Goal: Find specific page/section: Find specific page/section

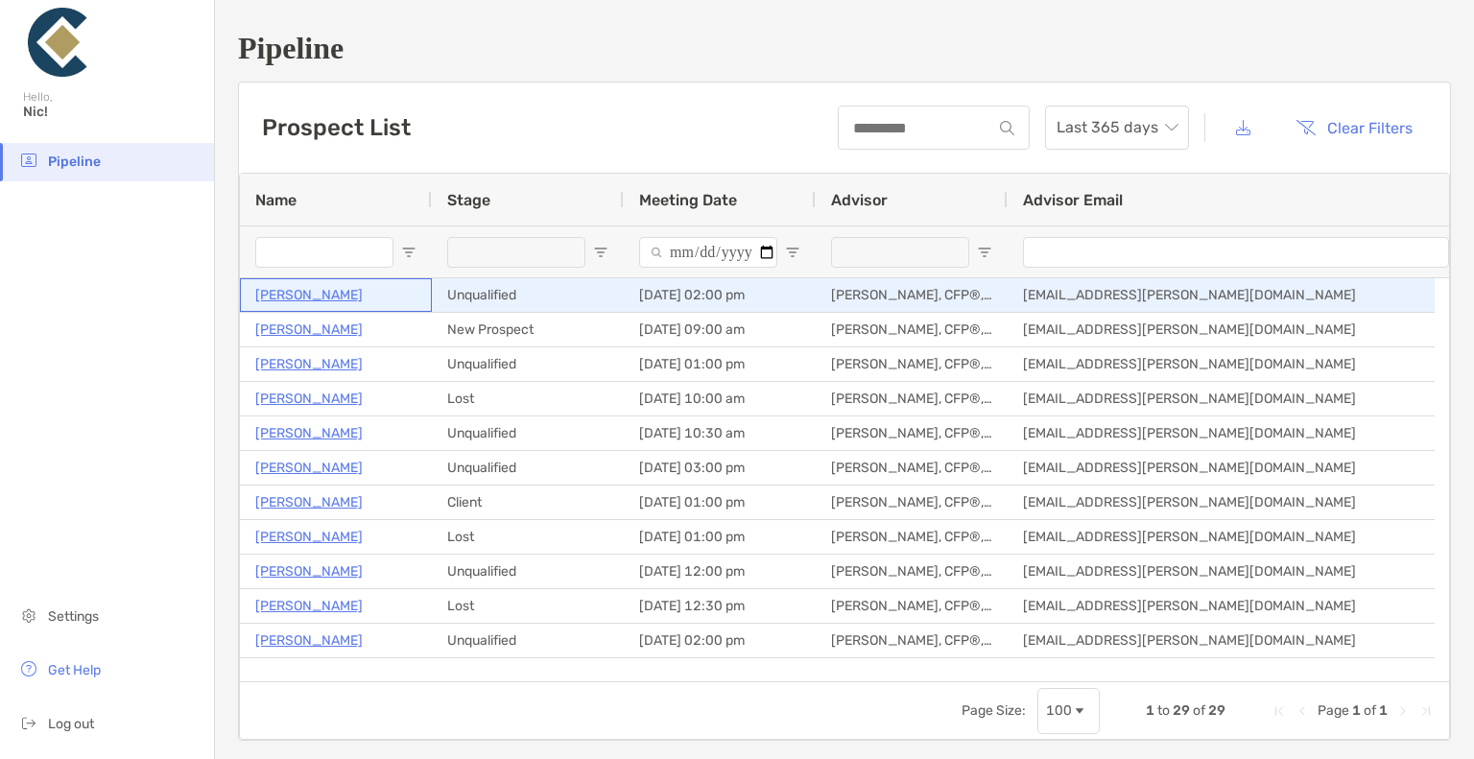
click at [325, 295] on p "[PERSON_NAME]" at bounding box center [308, 295] width 107 height 24
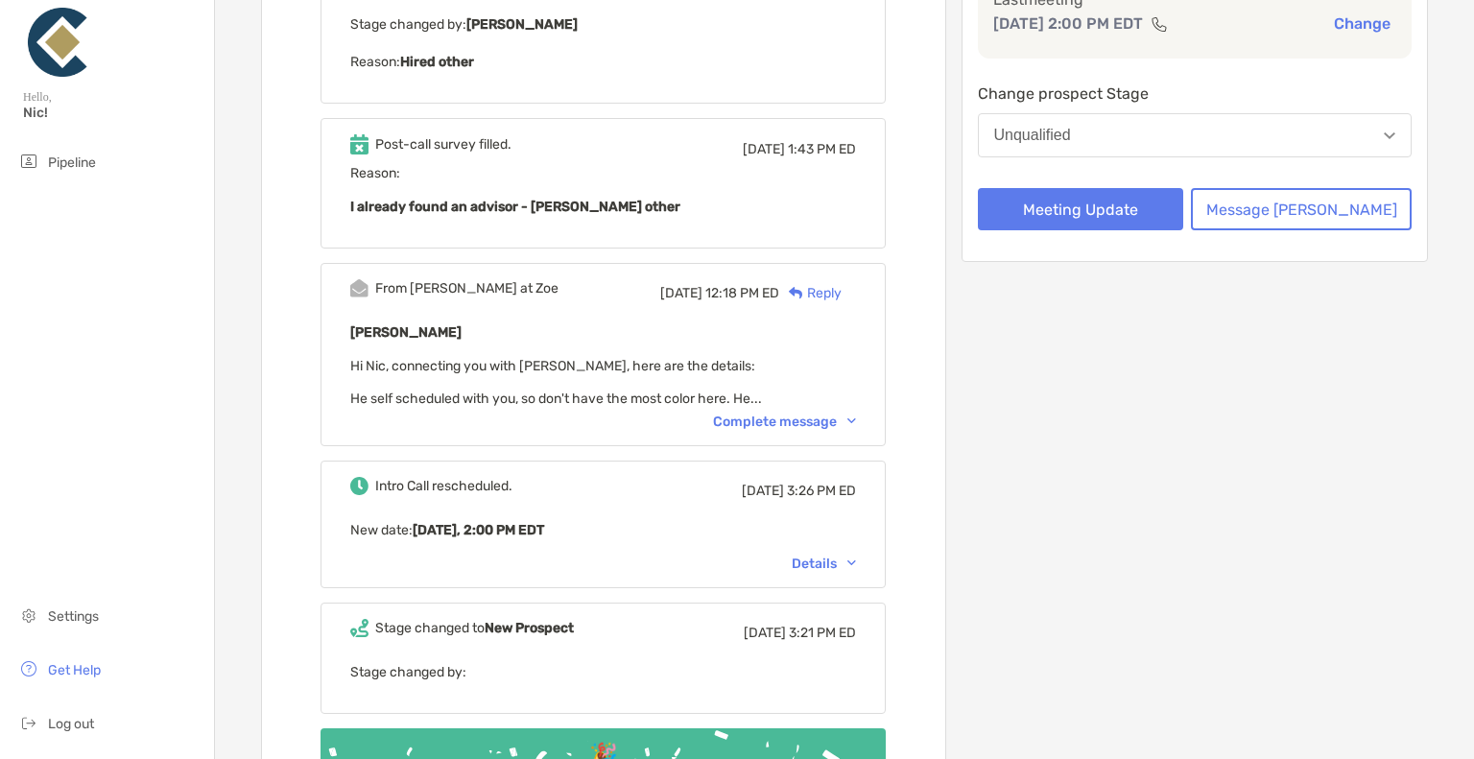
scroll to position [480, 0]
